Goal: Transaction & Acquisition: Purchase product/service

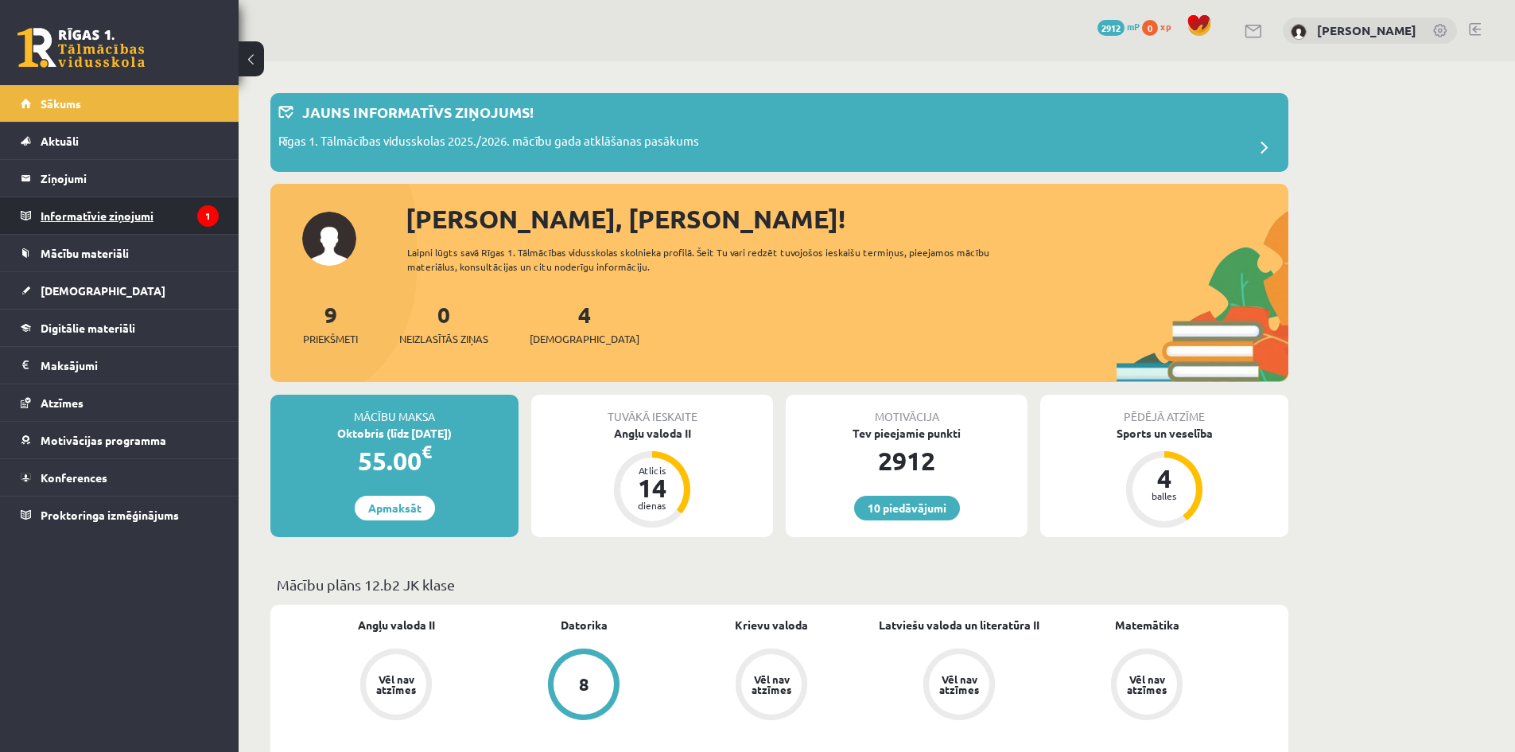
click at [118, 212] on legend "Informatīvie ziņojumi 1" at bounding box center [130, 215] width 178 height 37
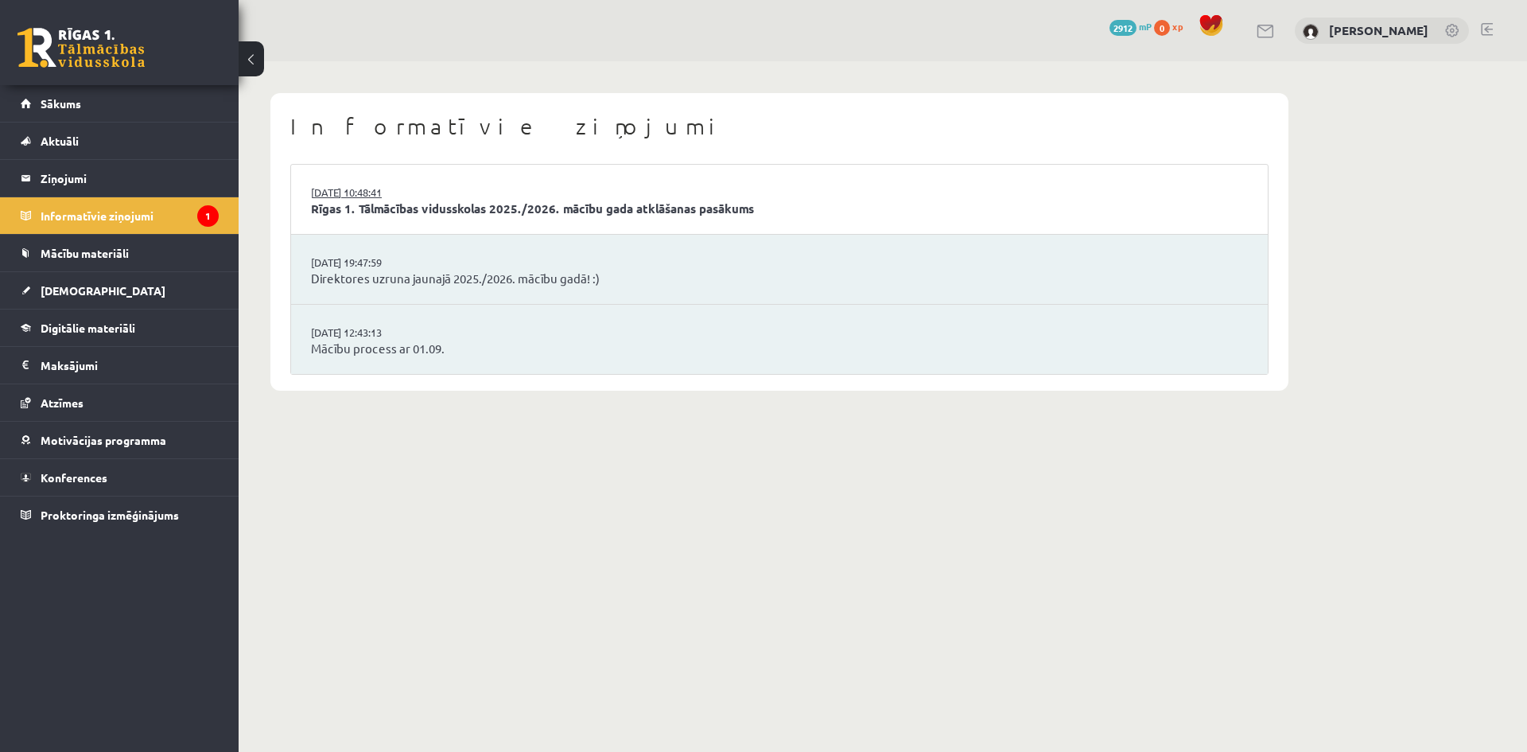
click at [367, 185] on link "[DATE] 10:48:41" at bounding box center [370, 192] width 119 height 16
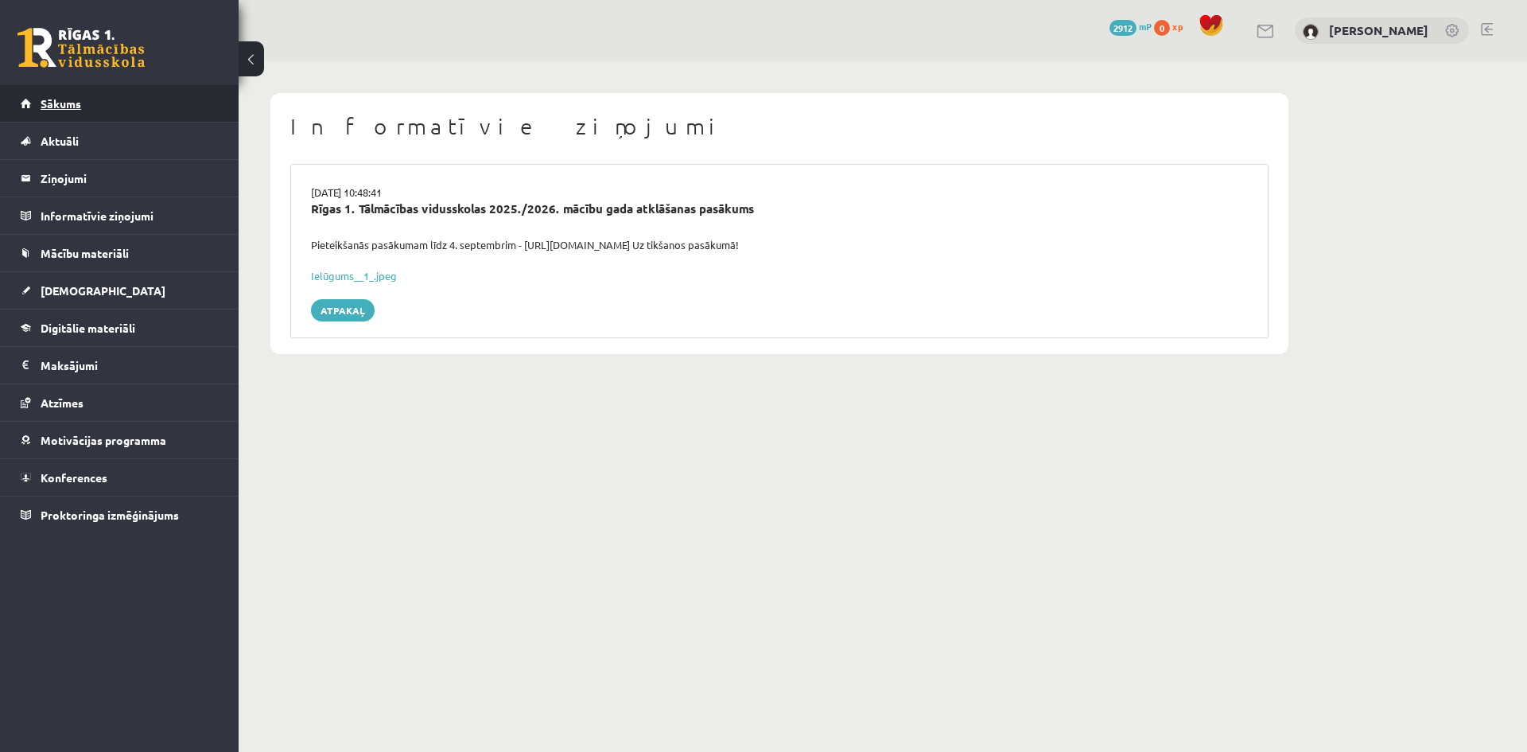
click at [91, 103] on link "Sākums" at bounding box center [120, 103] width 198 height 37
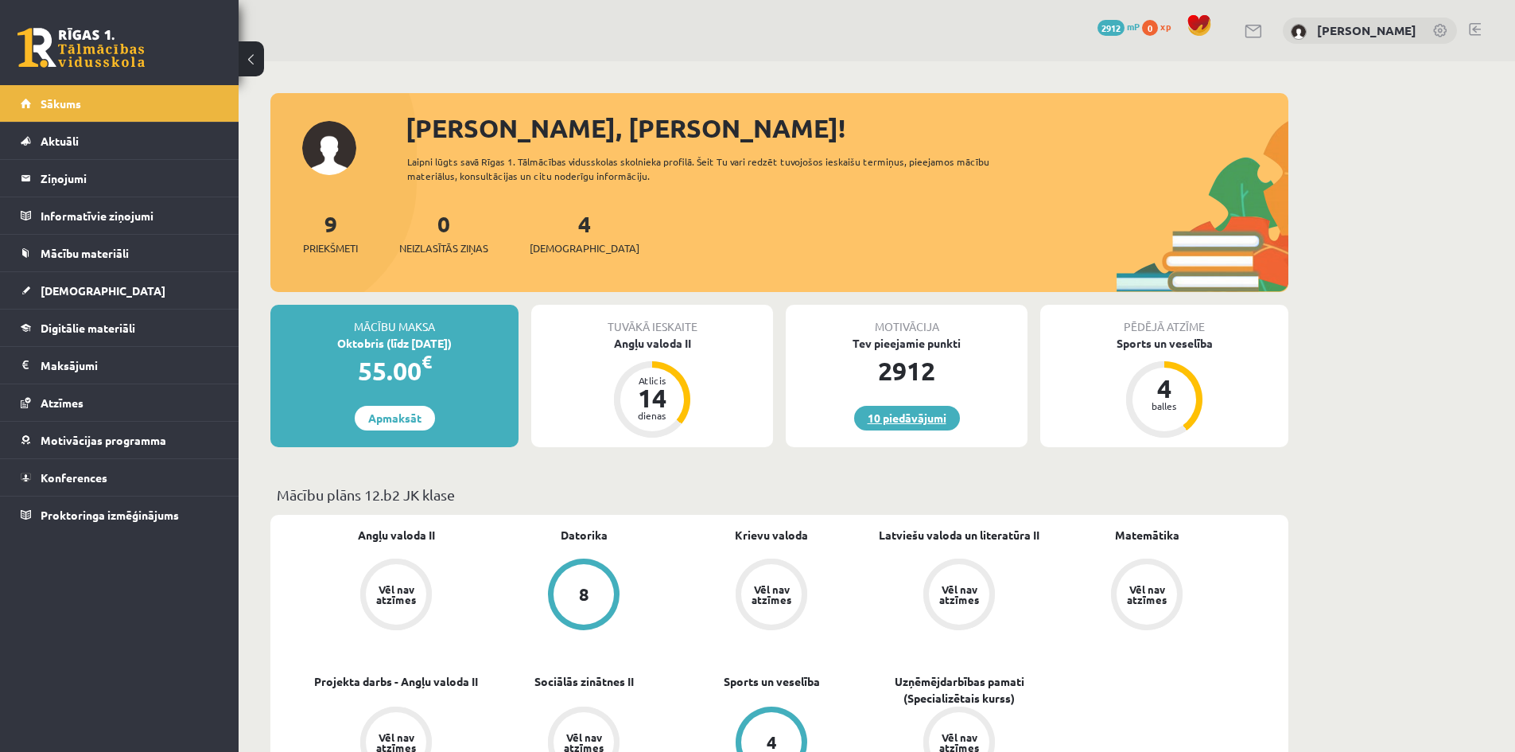
click at [912, 425] on link "10 piedāvājumi" at bounding box center [907, 418] width 106 height 25
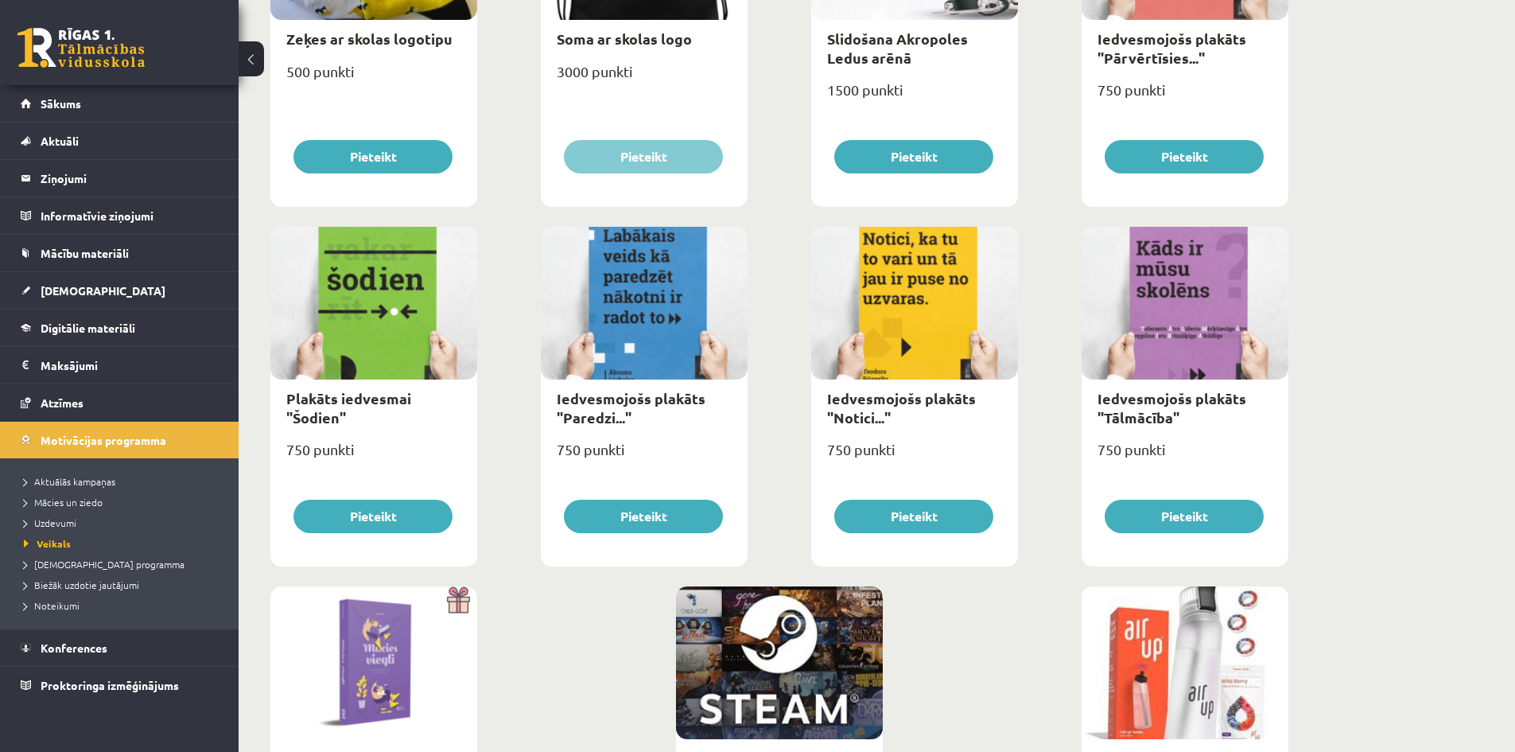
scroll to position [1692, 0]
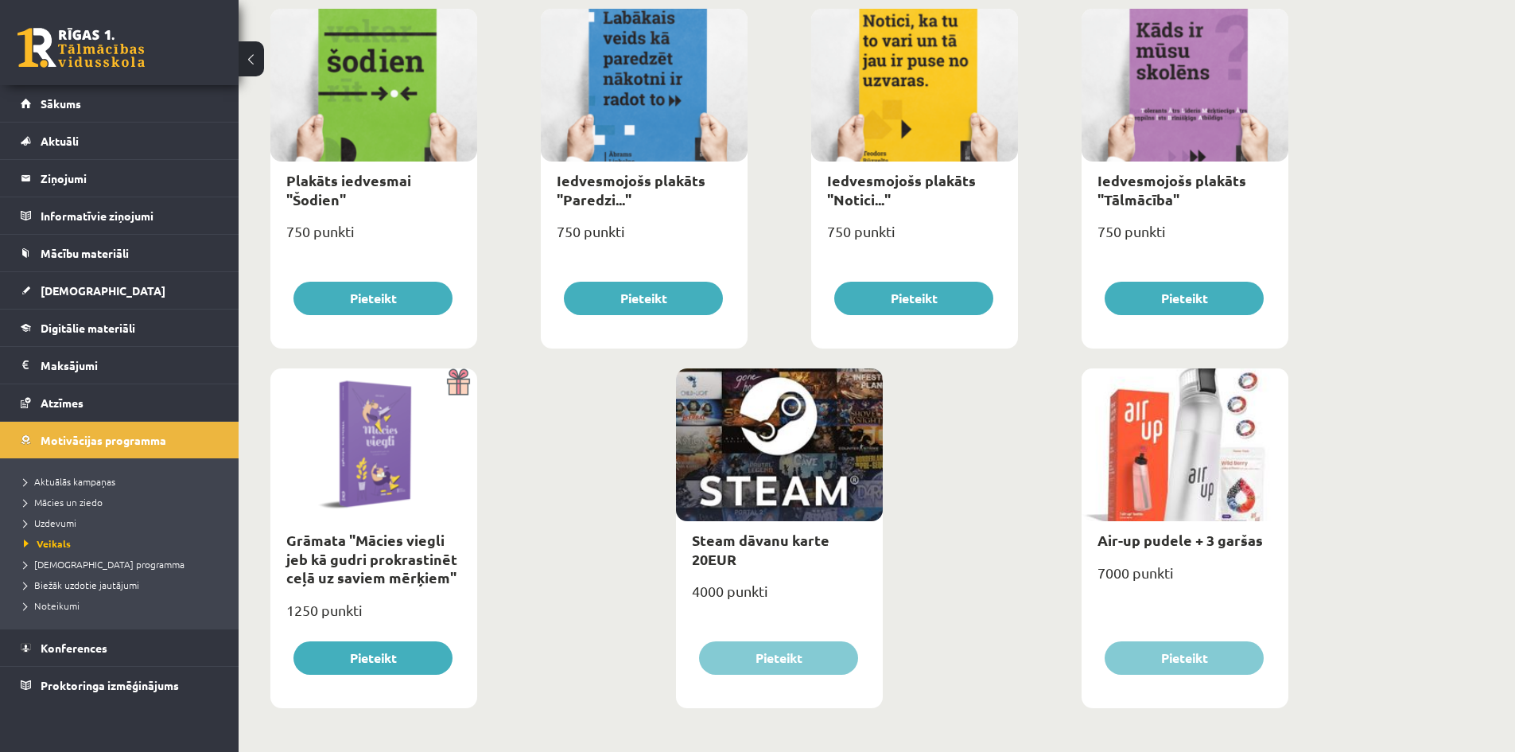
drag, startPoint x: 754, startPoint y: 554, endPoint x: 755, endPoint y: 534, distance: 19.9
click at [754, 553] on div "Steam dāvanu karte 20EUR" at bounding box center [779, 549] width 207 height 56
click at [755, 534] on link "Steam dāvanu karte 20EUR" at bounding box center [761, 548] width 138 height 37
type input "*"
